Goal: Information Seeking & Learning: Learn about a topic

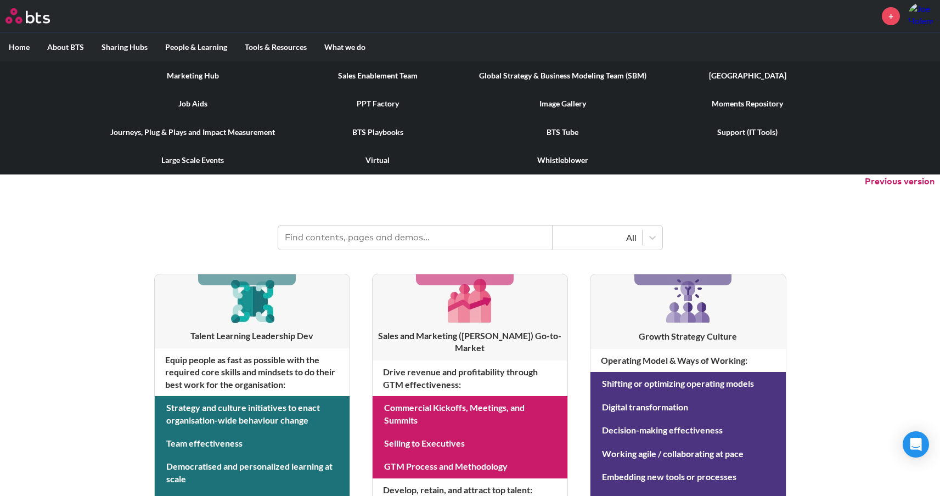
click at [205, 78] on link "Marketing Hub" at bounding box center [192, 75] width 185 height 29
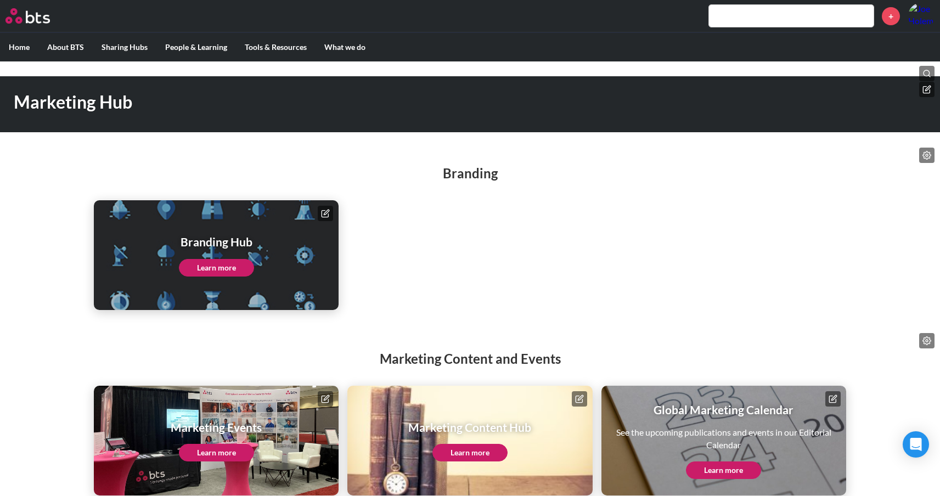
scroll to position [34, 0]
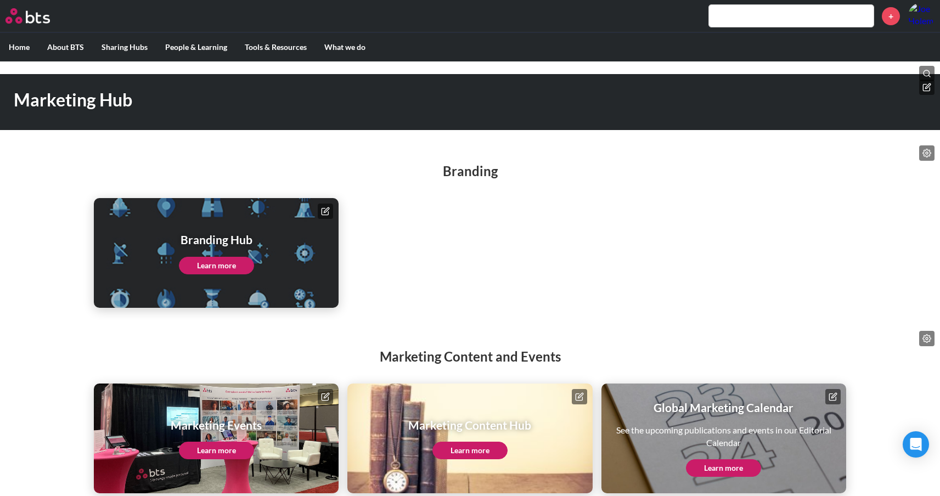
click at [210, 268] on link "Learn more" at bounding box center [216, 266] width 75 height 18
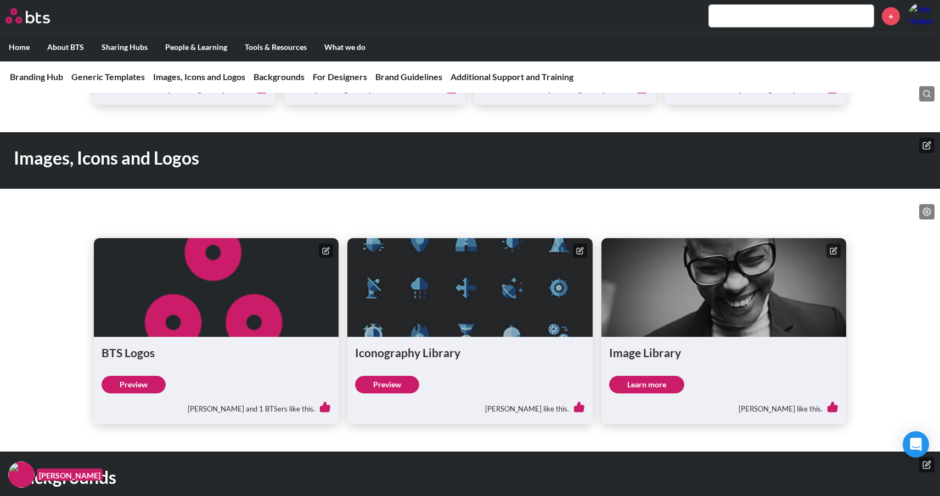
scroll to position [736, 0]
